Goal: Task Accomplishment & Management: Use online tool/utility

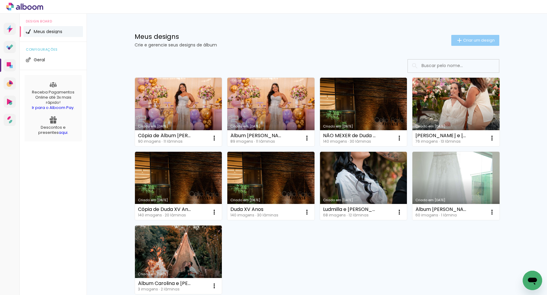
click at [473, 44] on paper-button "Criar um design" at bounding box center [475, 40] width 48 height 11
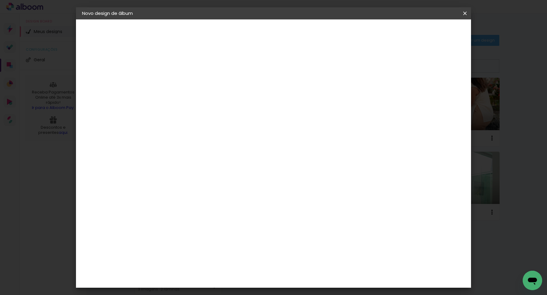
click at [181, 84] on input at bounding box center [181, 81] width 0 height 9
type input "Casamento Hebert"
type paper-input "Casamento Hebert"
click at [244, 29] on paper-button "Avançar" at bounding box center [229, 32] width 30 height 10
click at [223, 96] on input "[GEOGRAPHIC_DATA]" at bounding box center [194, 97] width 56 height 8
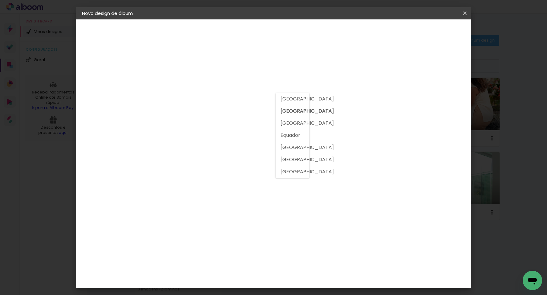
click at [227, 113] on input at bounding box center [196, 116] width 61 height 8
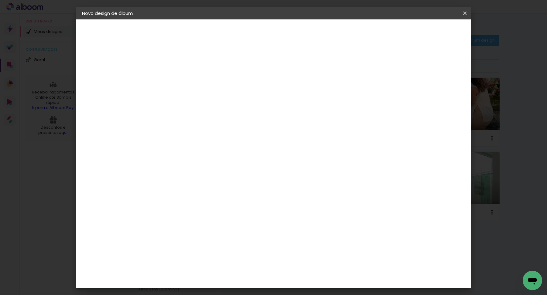
click at [227, 114] on input at bounding box center [196, 116] width 61 height 8
type input "digi"
type paper-input "digi"
click at [193, 138] on div "Digipix Pro" at bounding box center [184, 139] width 15 height 10
click at [0, 0] on slot "Avançar" at bounding box center [0, 0] width 0 height 0
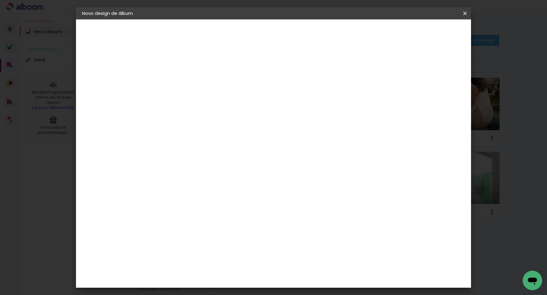
click at [205, 101] on input "text" at bounding box center [193, 105] width 24 height 9
click at [0, 0] on slot "180º FLAT 600" at bounding box center [0, 0] width 0 height 0
type input "180º FLAT 600"
click at [222, 241] on span "25.0 × 25.0" at bounding box center [208, 249] width 28 height 16
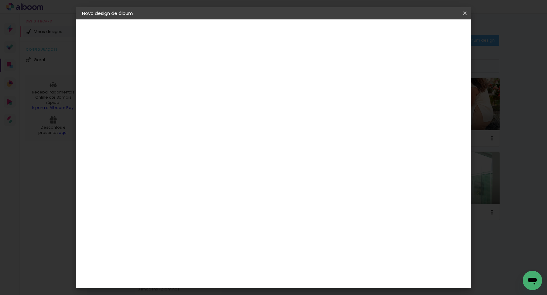
click at [0, 0] on slot "Avançar" at bounding box center [0, 0] width 0 height 0
click at [397, 67] on div at bounding box center [393, 65] width 5 height 5
type paper-checkbox "on"
click at [431, 31] on span "Iniciar design" at bounding box center [418, 32] width 28 height 4
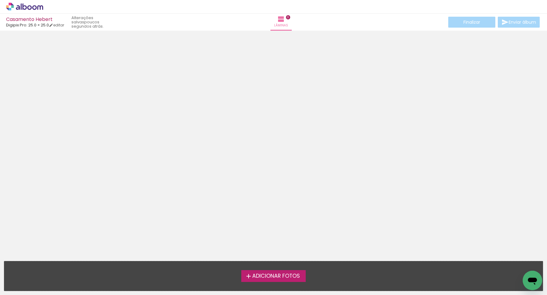
click at [259, 278] on span "Adicionar Fotos" at bounding box center [276, 276] width 48 height 5
click at [0, 0] on input "file" at bounding box center [0, 0] width 0 height 0
